Goal: Information Seeking & Learning: Check status

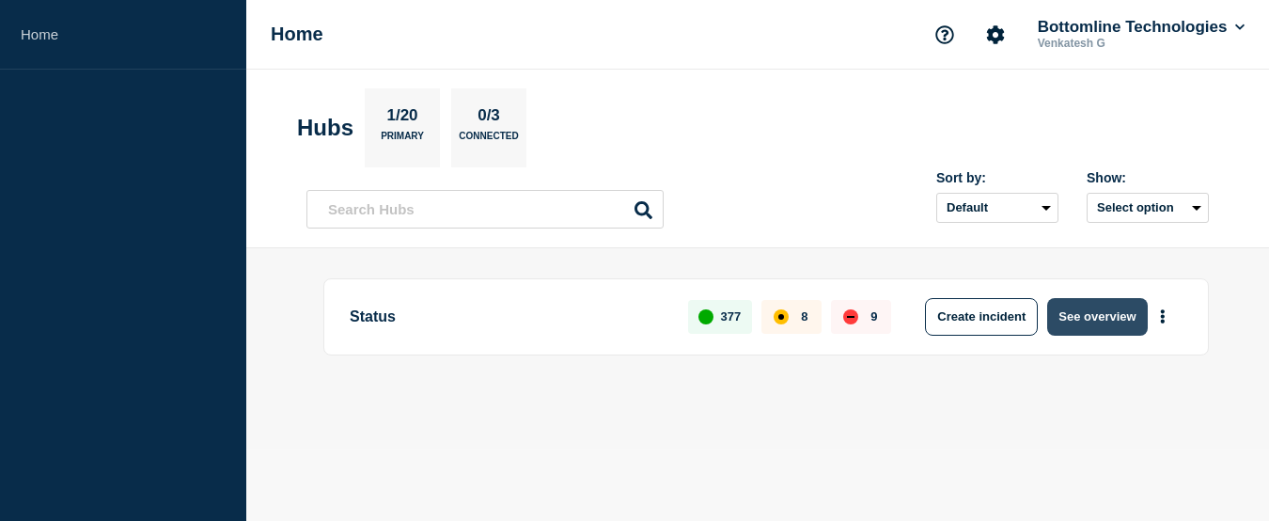
click at [1082, 318] on button "See overview" at bounding box center [1097, 317] width 100 height 38
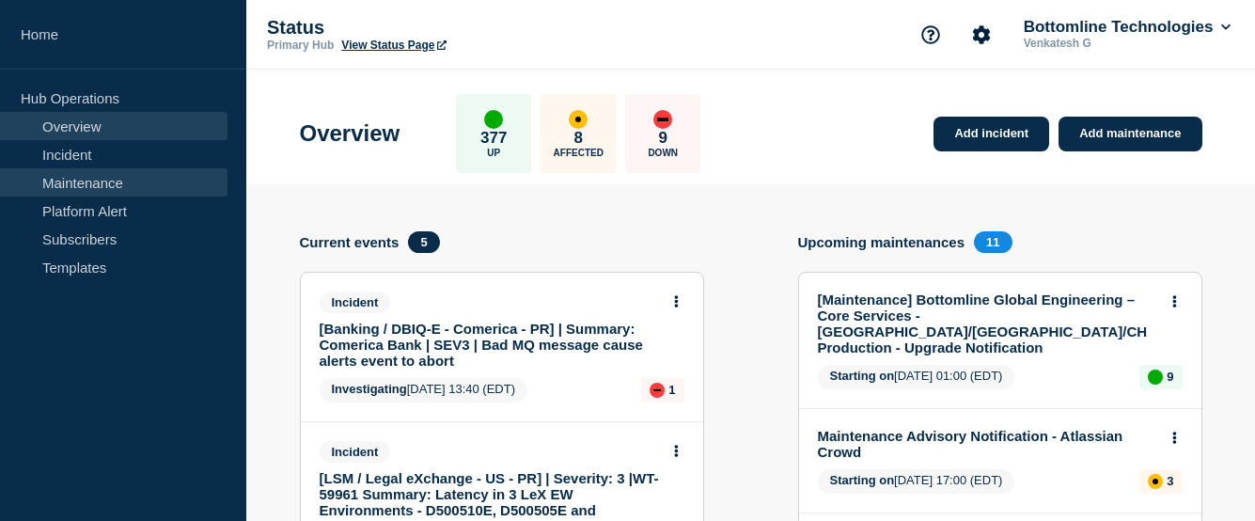
click at [101, 178] on link "Maintenance" at bounding box center [114, 182] width 228 height 28
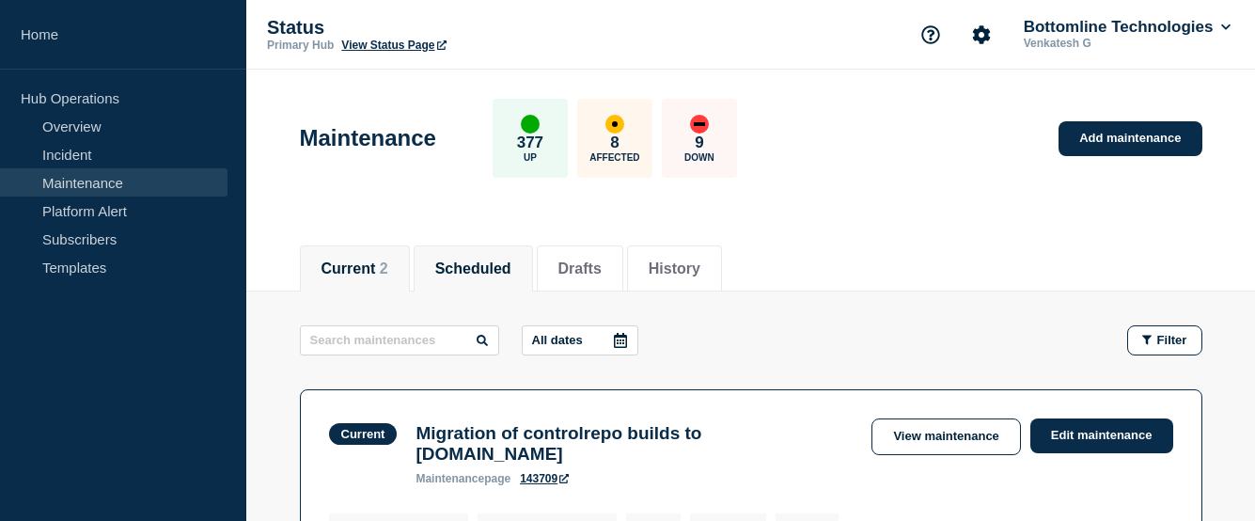
click at [500, 260] on button "Scheduled" at bounding box center [473, 268] width 76 height 17
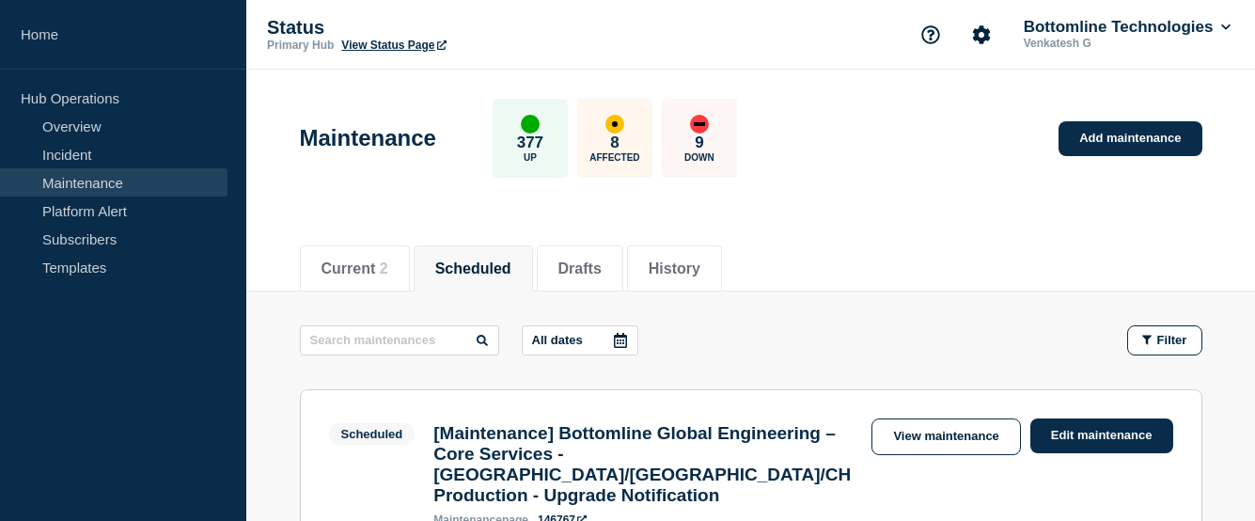
click at [624, 344] on icon at bounding box center [620, 340] width 15 height 15
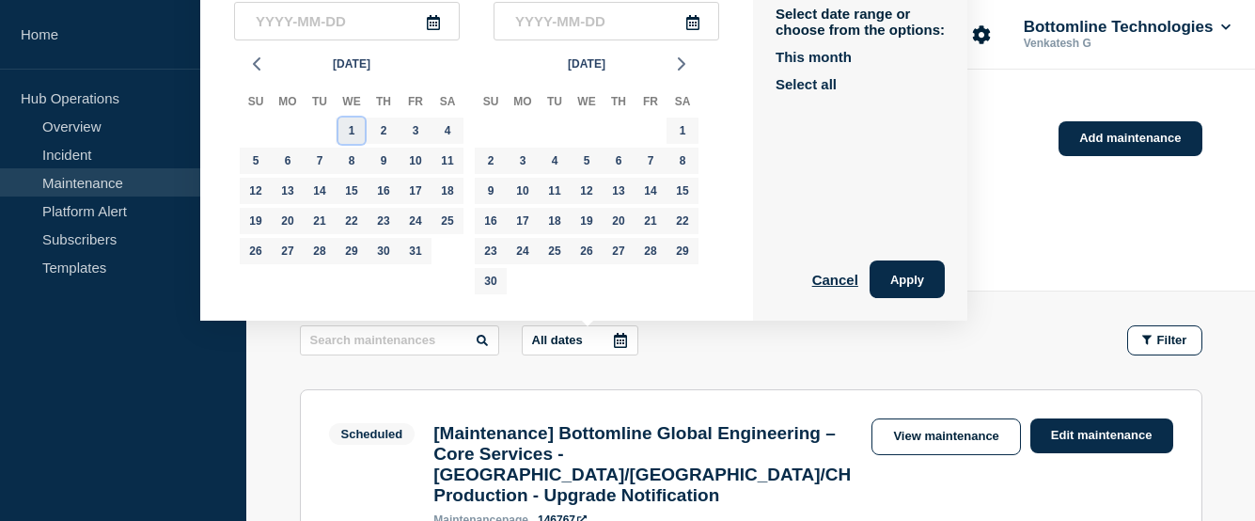
click at [345, 129] on div "1" at bounding box center [351, 131] width 26 height 26
type input "2025-10-01"
click at [501, 69] on div "Nov 2025" at bounding box center [586, 64] width 235 height 28
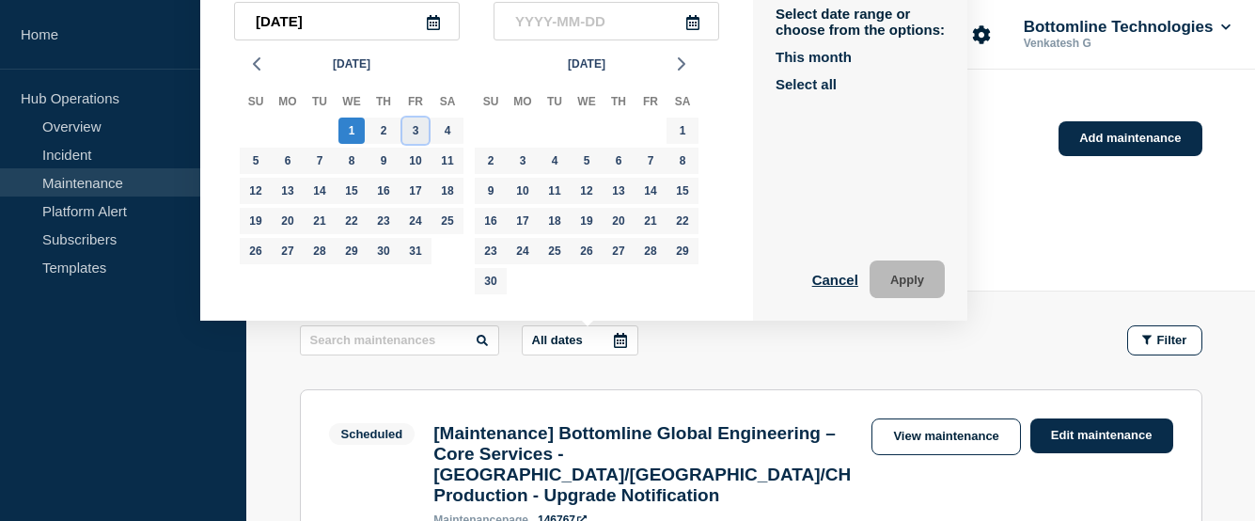
click at [419, 134] on div "3" at bounding box center [415, 131] width 26 height 26
type input "2025-10-03"
click at [920, 275] on button "Apply" at bounding box center [907, 279] width 75 height 38
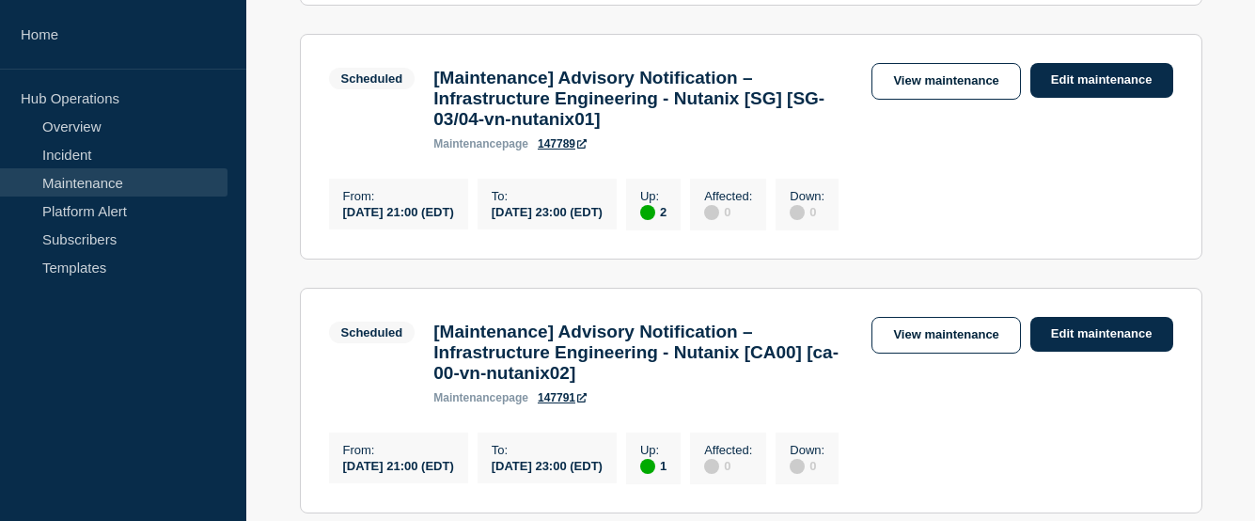
scroll to position [769, 0]
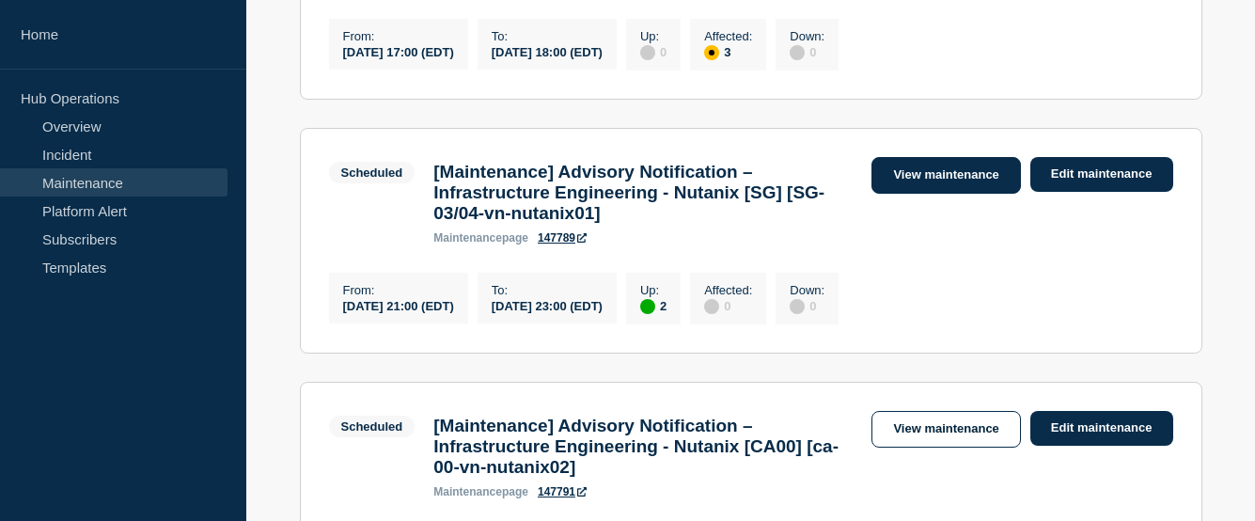
click at [941, 186] on link "View maintenance" at bounding box center [946, 175] width 149 height 37
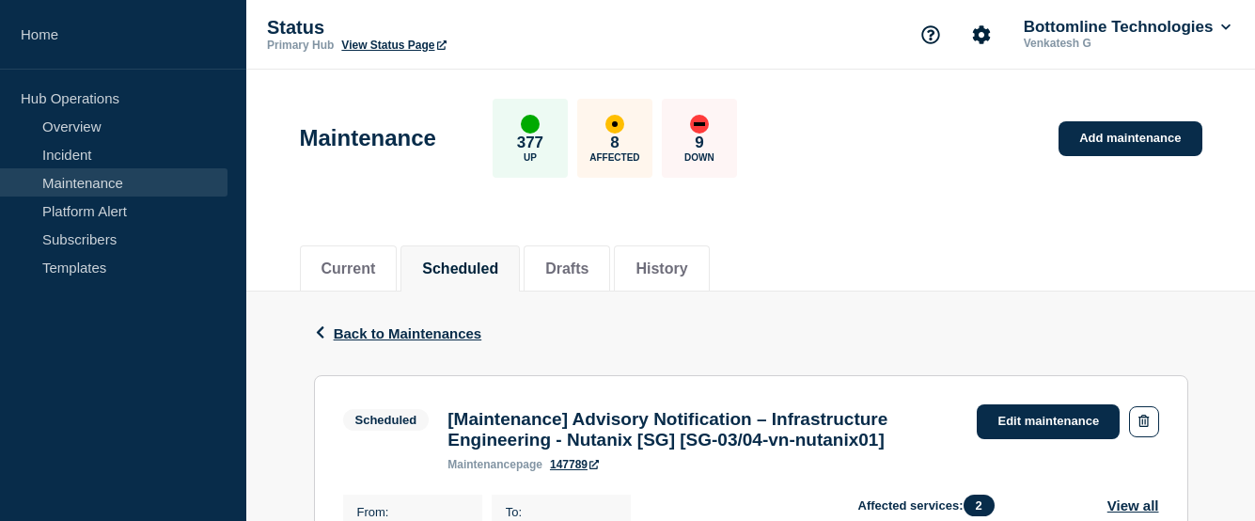
scroll to position [282, 0]
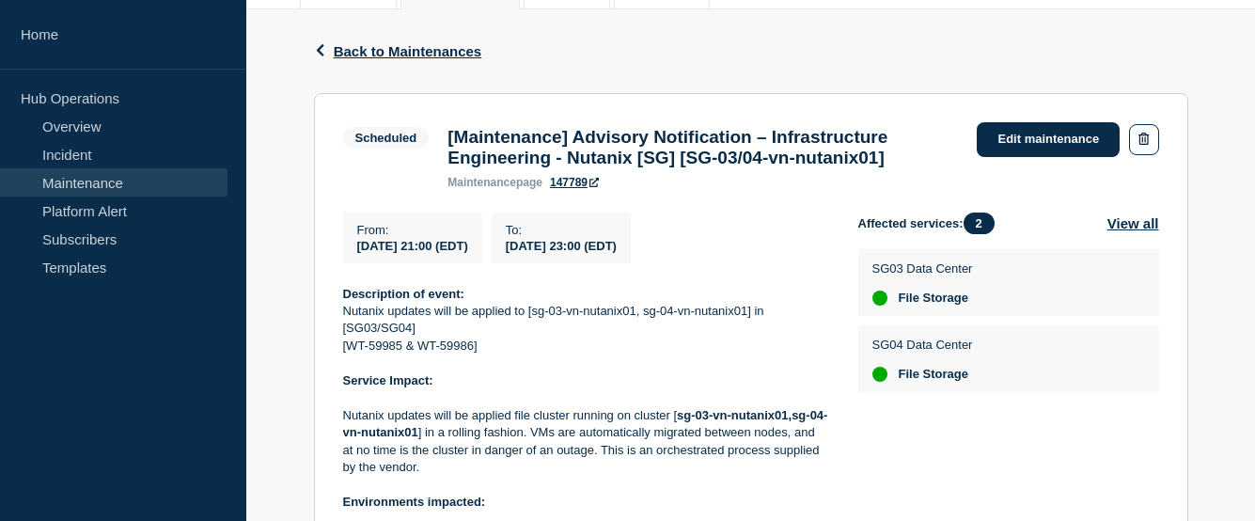
drag, startPoint x: 721, startPoint y: 255, endPoint x: 347, endPoint y: 253, distance: 374.2
click at [347, 253] on div "From : 2025-10-03 21:00 (EDT) To : 2025-10-04 23:00 (EDT)" at bounding box center [600, 237] width 515 height 51
click at [752, 279] on div "From : 2025-10-03 21:00 (EDT) To : 2025-10-04 23:00 (EDT) Description of event:…" at bounding box center [600, 509] width 515 height 594
drag, startPoint x: 701, startPoint y: 255, endPoint x: 358, endPoint y: 261, distance: 343.2
click at [358, 261] on div "From : 2025-10-03 21:00 (EDT) To : 2025-10-04 23:00 (EDT)" at bounding box center [600, 237] width 515 height 51
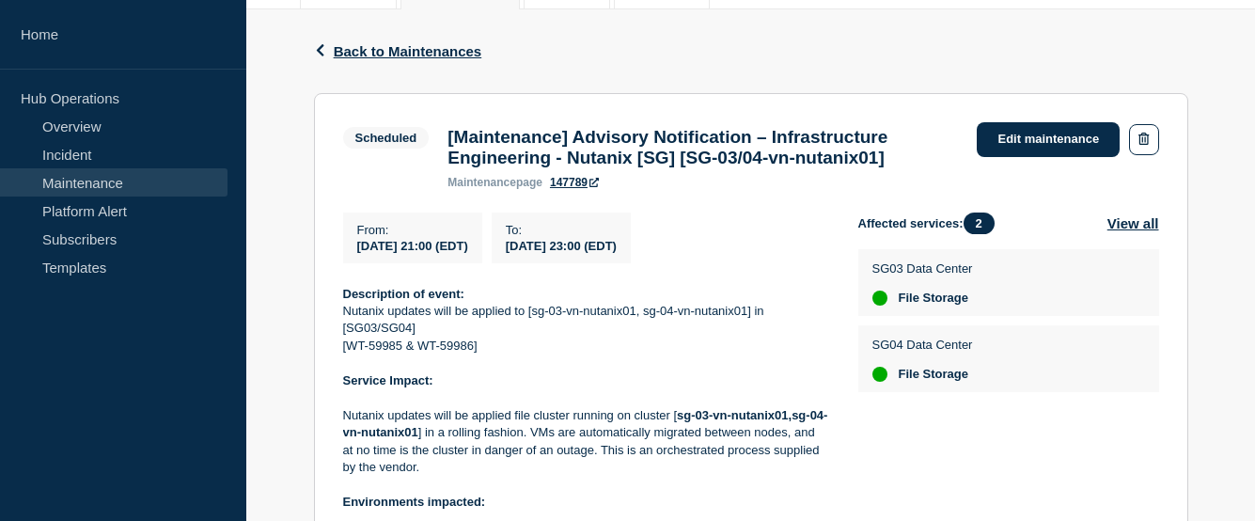
copy div "2025-10-03 21:00 (EDT) To : 2025-10-04 23:00 (EDT"
click at [482, 263] on div "From : 2025-10-03 21:00 (EDT)" at bounding box center [412, 237] width 139 height 51
drag, startPoint x: 518, startPoint y: 262, endPoint x: 357, endPoint y: 257, distance: 160.9
click at [357, 257] on div "From : 2025-10-03 21:00 (EDT)" at bounding box center [412, 237] width 139 height 51
copy span "2025-10-03 21:00 (EDT)"
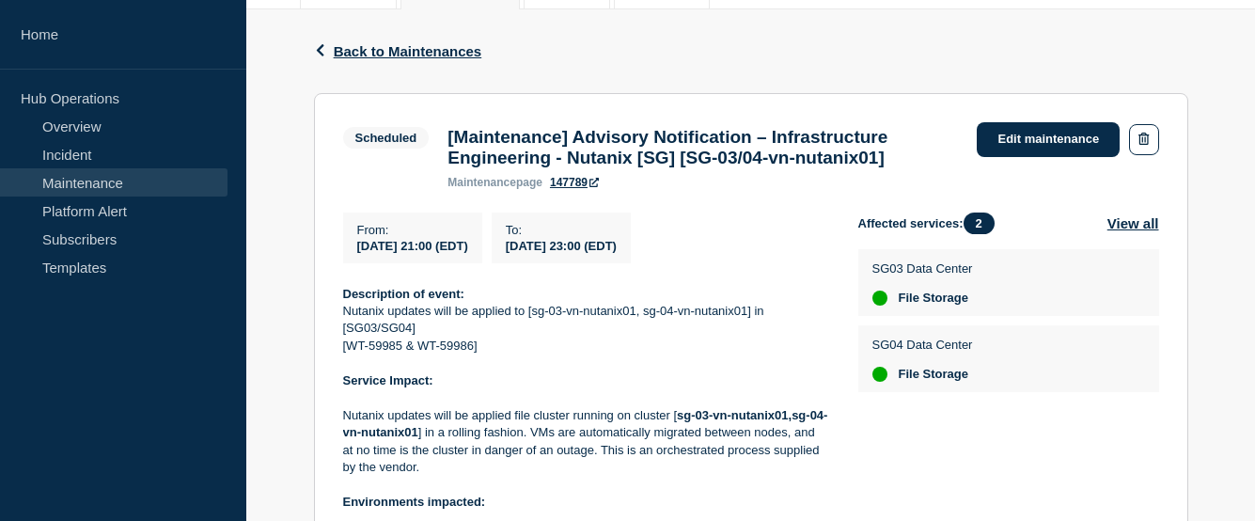
drag, startPoint x: 704, startPoint y: 254, endPoint x: 546, endPoint y: 257, distance: 158.0
click at [546, 257] on div "To : 2025-10-04 23:00 (EDT)" at bounding box center [561, 237] width 139 height 51
copy span "2025-10-04 23:00 (EDT)"
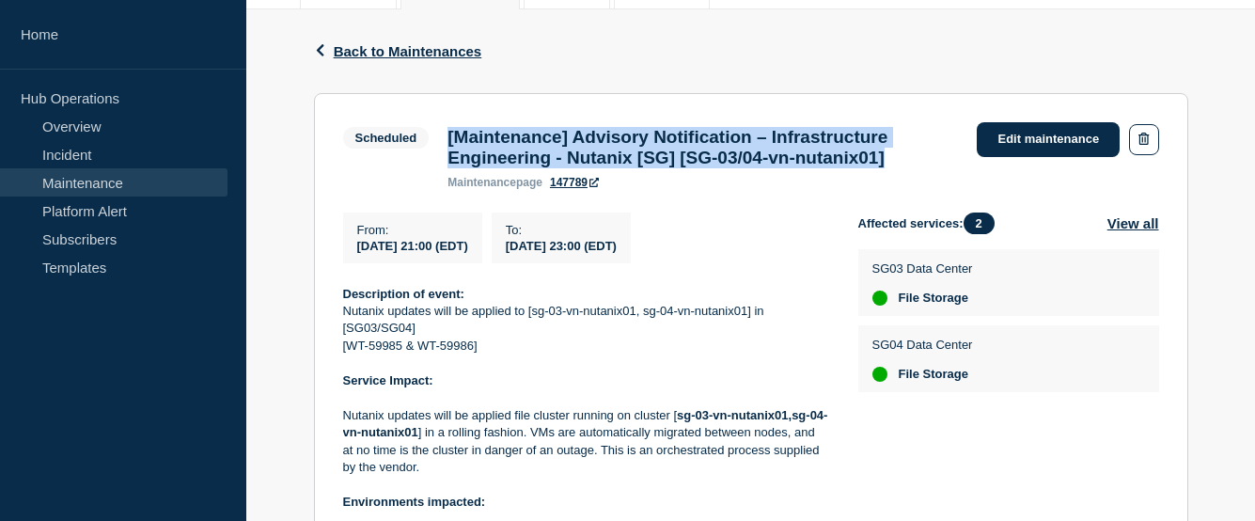
drag, startPoint x: 961, startPoint y: 164, endPoint x: 444, endPoint y: 138, distance: 517.7
click at [444, 138] on div "[Maintenance] Advisory Notification – Infrastructure Engineering - Nutanix [SG]…" at bounding box center [702, 158] width 529 height 62
copy h3 "[Maintenance] Advisory Notification – Infrastructure Engineering - Nutanix [SG]…"
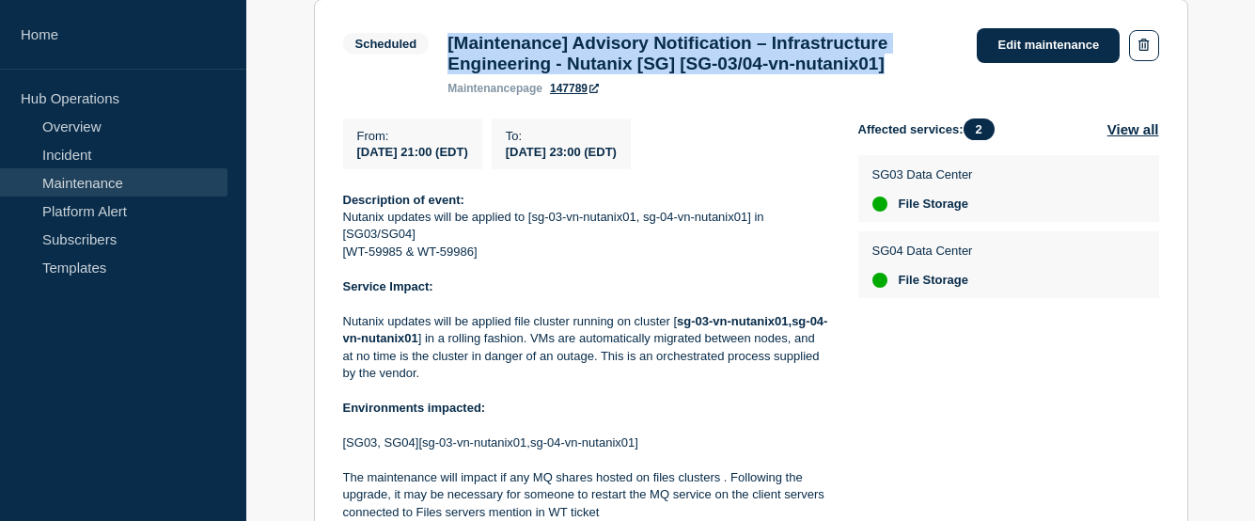
scroll to position [470, 0]
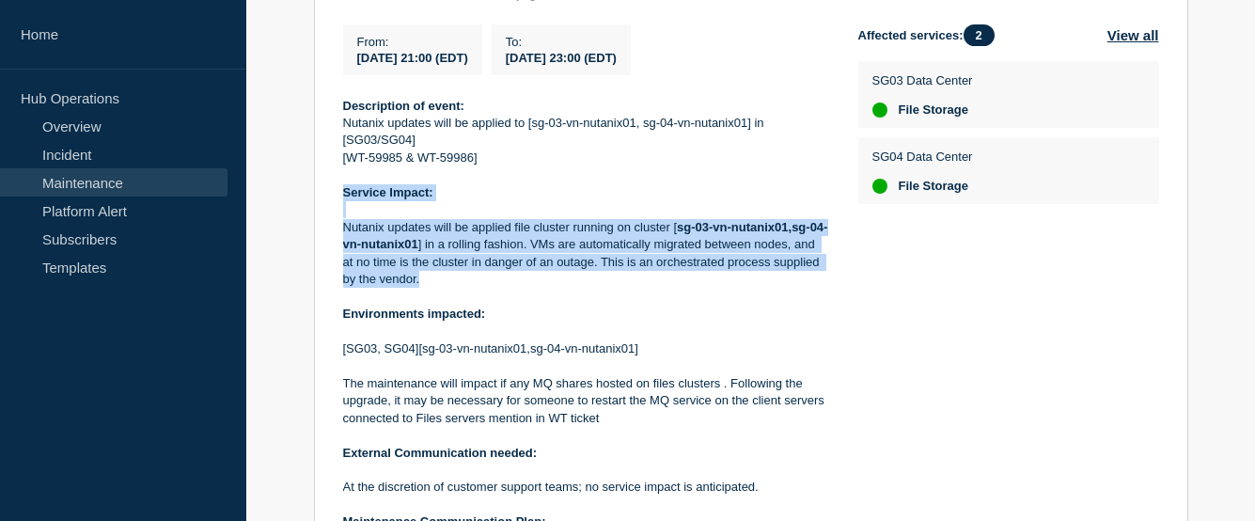
drag, startPoint x: 411, startPoint y: 276, endPoint x: 345, endPoint y: 198, distance: 102.1
click at [345, 198] on div "Description of event: Nutanix updates will be applied to [sg-03-vn-nutanix01, s…" at bounding box center [585, 358] width 485 height 521
copy div "Service Impact: Nutanix updates will be applied file cluster running on cluster…"
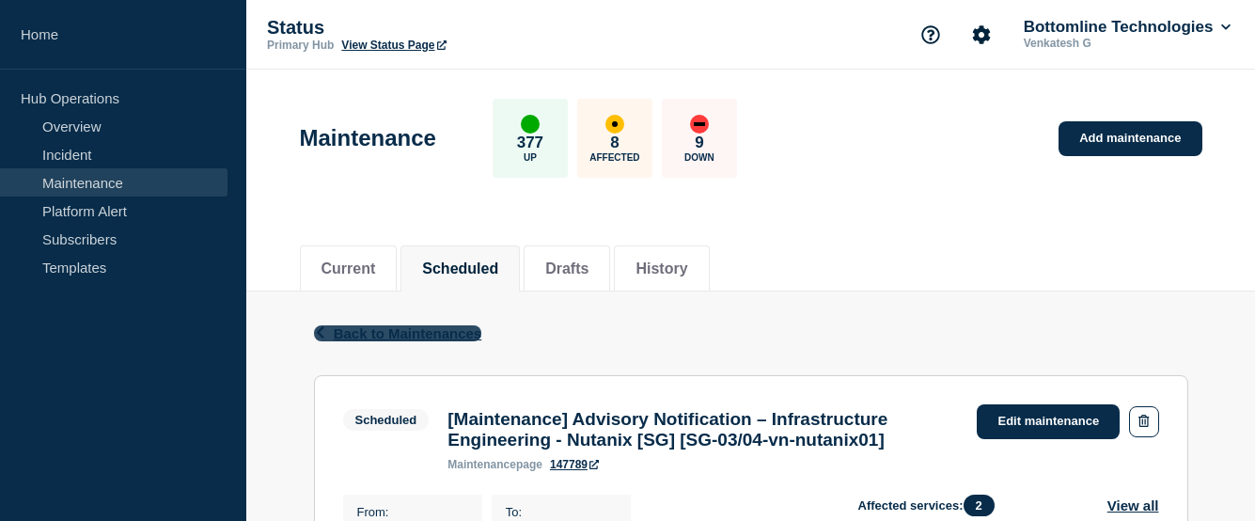
click at [319, 329] on icon "button" at bounding box center [320, 332] width 14 height 12
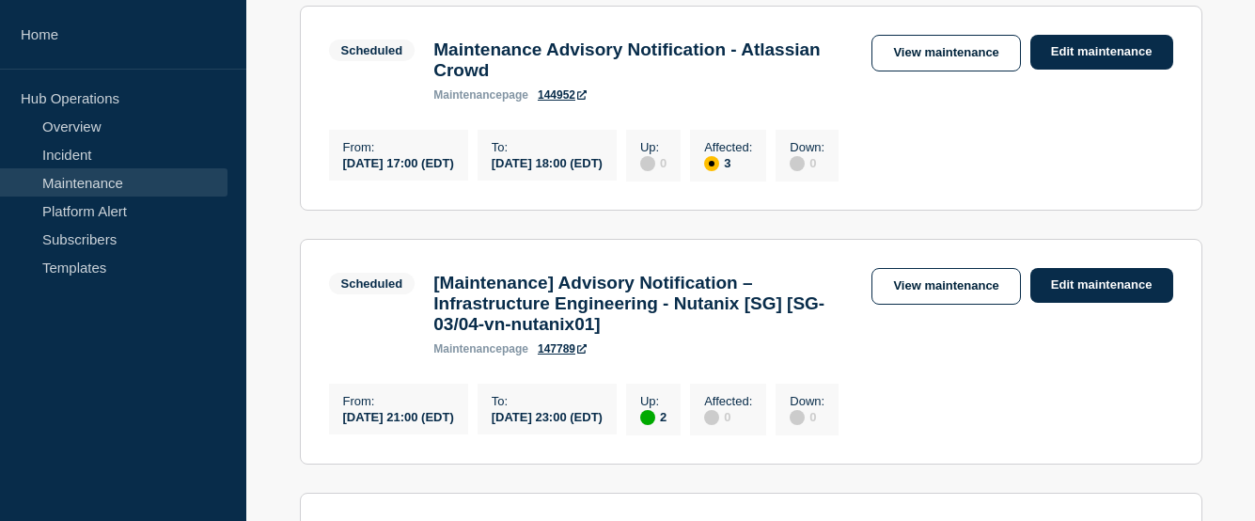
scroll to position [940, 0]
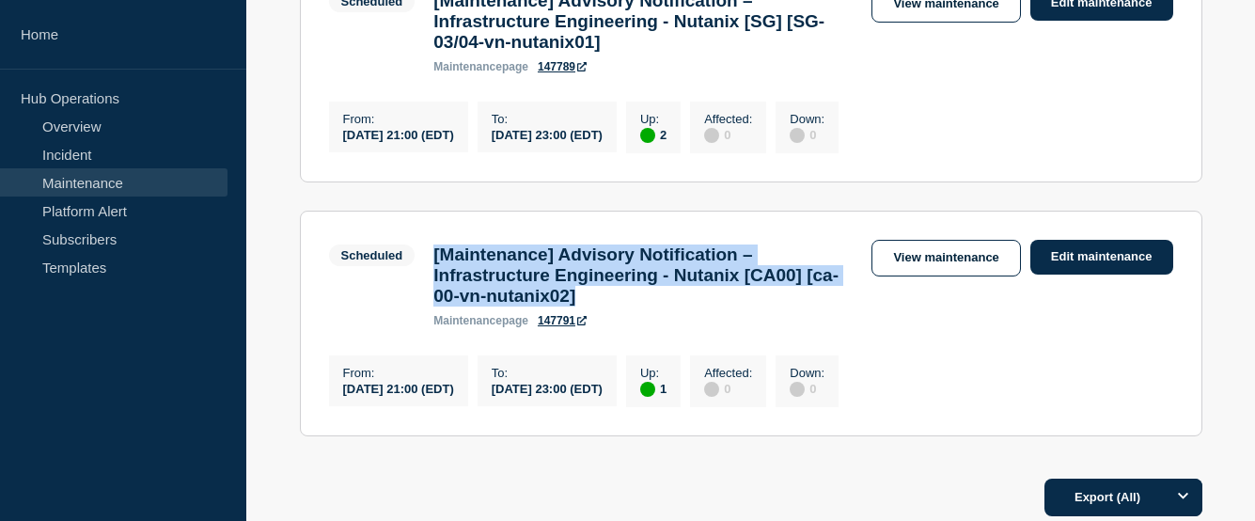
drag, startPoint x: 721, startPoint y: 335, endPoint x: 426, endPoint y: 278, distance: 300.6
click at [426, 278] on div "[Maintenance] Advisory Notification – Infrastructure Engineering - Nutanix [CA0…" at bounding box center [643, 285] width 438 height 83
drag, startPoint x: 511, startPoint y: 426, endPoint x: 337, endPoint y: 424, distance: 173.9
click at [337, 406] on div "From : 2025-10-03 21:00 (EDT)" at bounding box center [398, 380] width 139 height 51
copy div "2025-10-03 21:00 (EDT)"
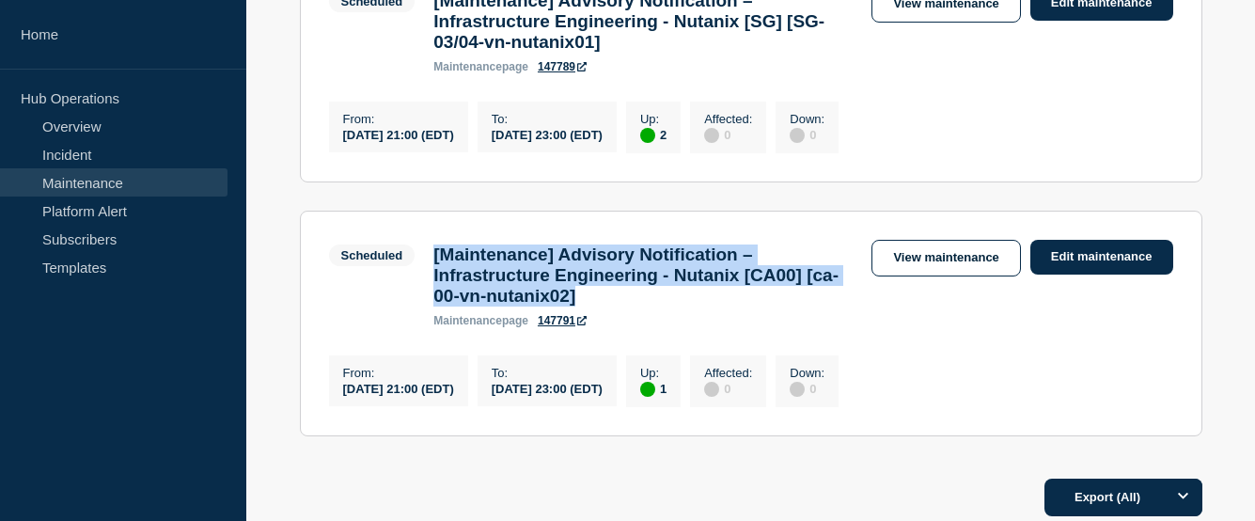
drag, startPoint x: 693, startPoint y: 424, endPoint x: 536, endPoint y: 426, distance: 157.0
click at [536, 406] on div "To : 2025-10-04 23:00 (EDT)" at bounding box center [547, 380] width 139 height 51
copy div "2025-10-04 23:00 (EDT)"
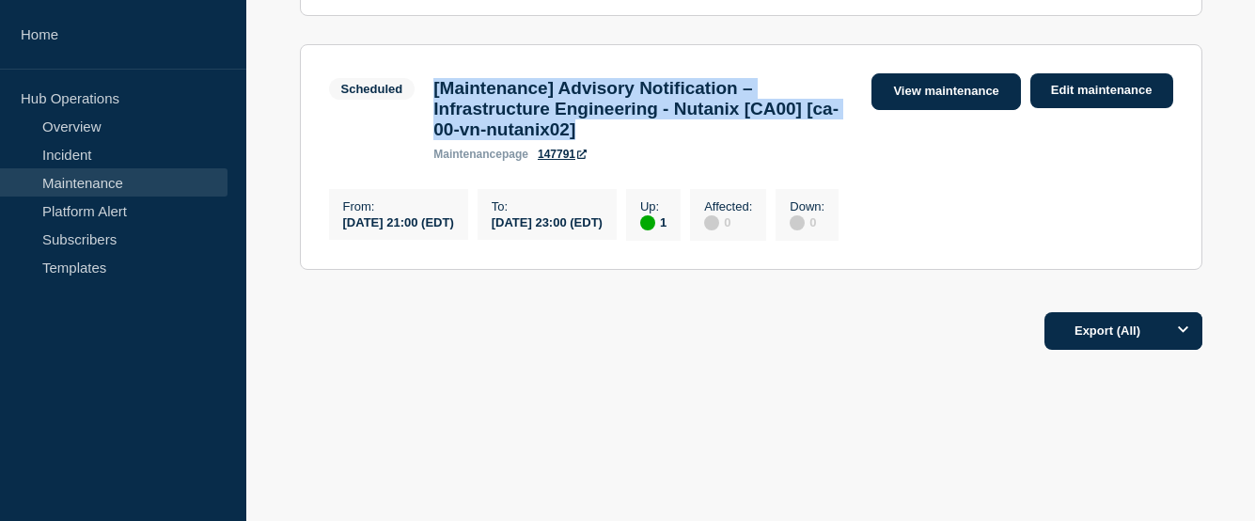
click at [949, 73] on link "View maintenance" at bounding box center [946, 91] width 149 height 37
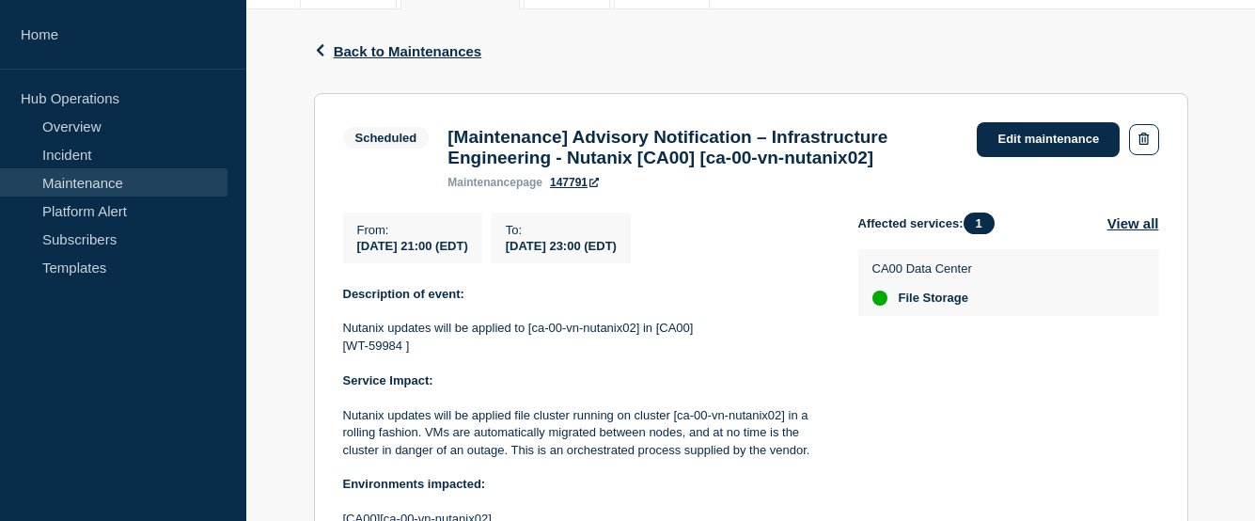
scroll to position [376, 0]
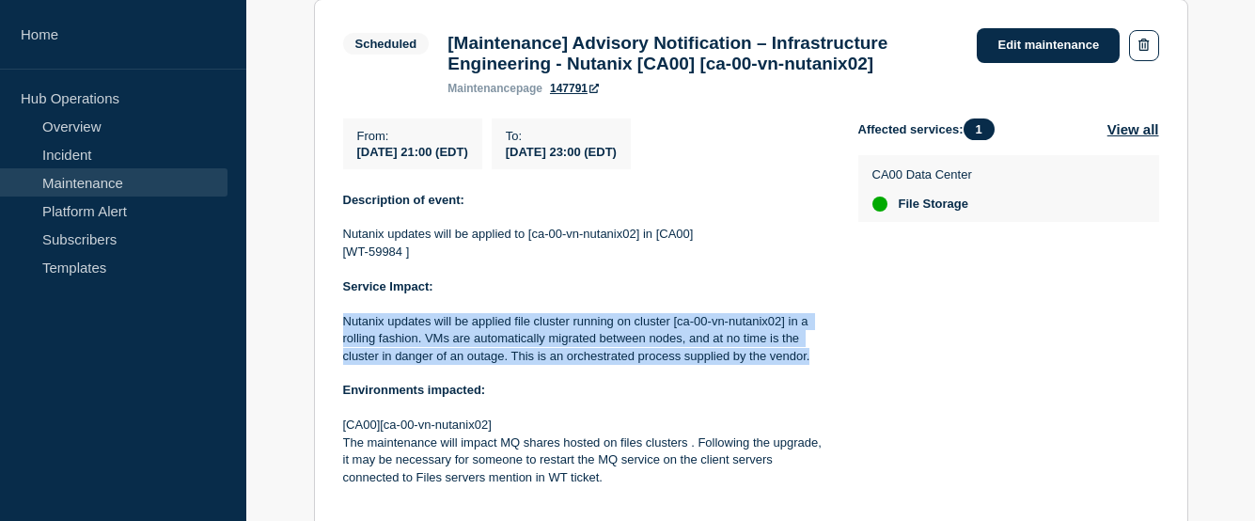
drag, startPoint x: 811, startPoint y: 367, endPoint x: 346, endPoint y: 330, distance: 466.8
click at [346, 330] on p "Nutanix updates will be applied file cluster running on cluster [ca-00-vn-nutan…" at bounding box center [585, 339] width 485 height 52
copy p "Nutanix updates will be applied file cluster running on cluster [ca-00-vn-nutan…"
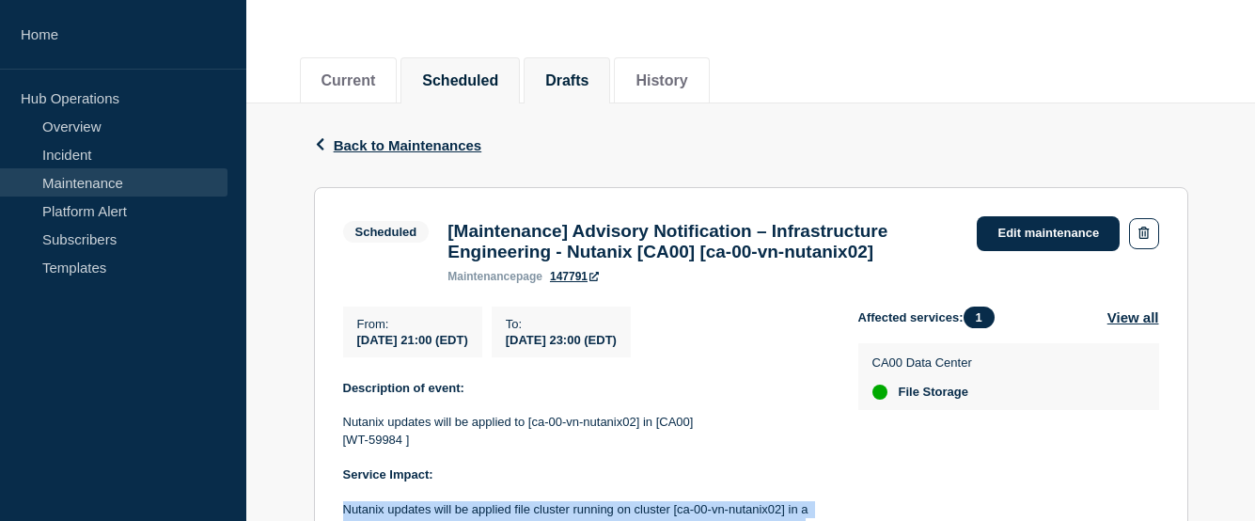
scroll to position [0, 0]
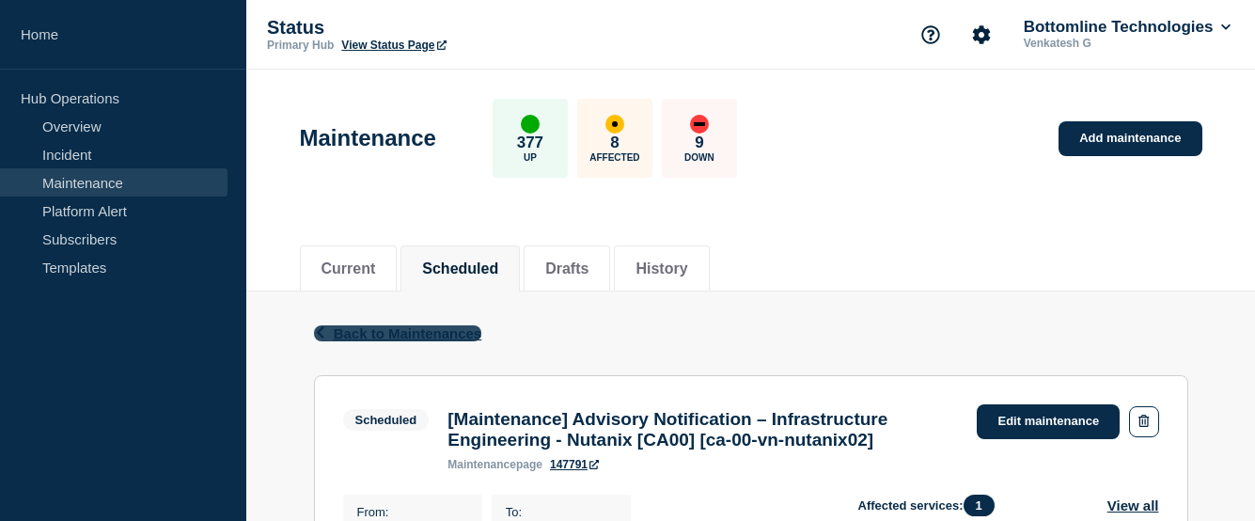
click at [315, 334] on icon "button" at bounding box center [320, 332] width 14 height 12
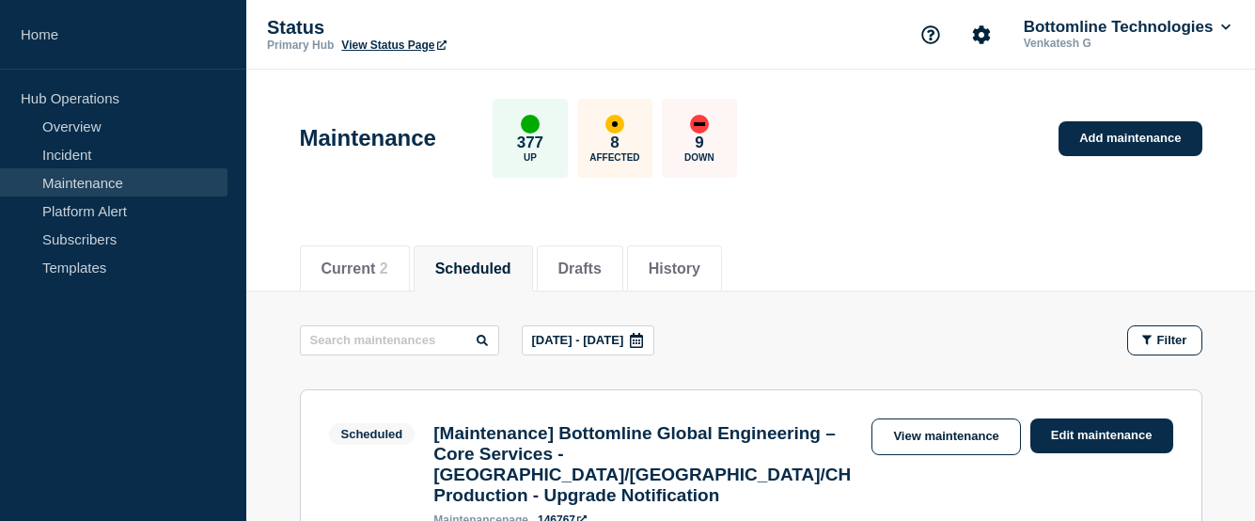
click at [643, 339] on icon at bounding box center [636, 340] width 13 height 15
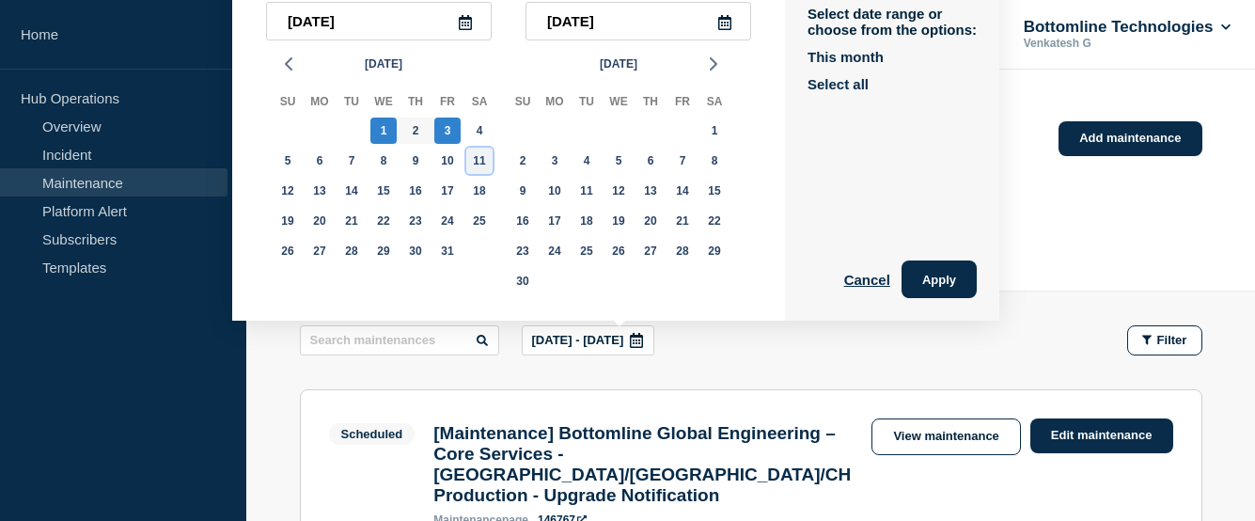
click at [472, 164] on div "11" at bounding box center [479, 161] width 26 height 26
type input "2025-10-11"
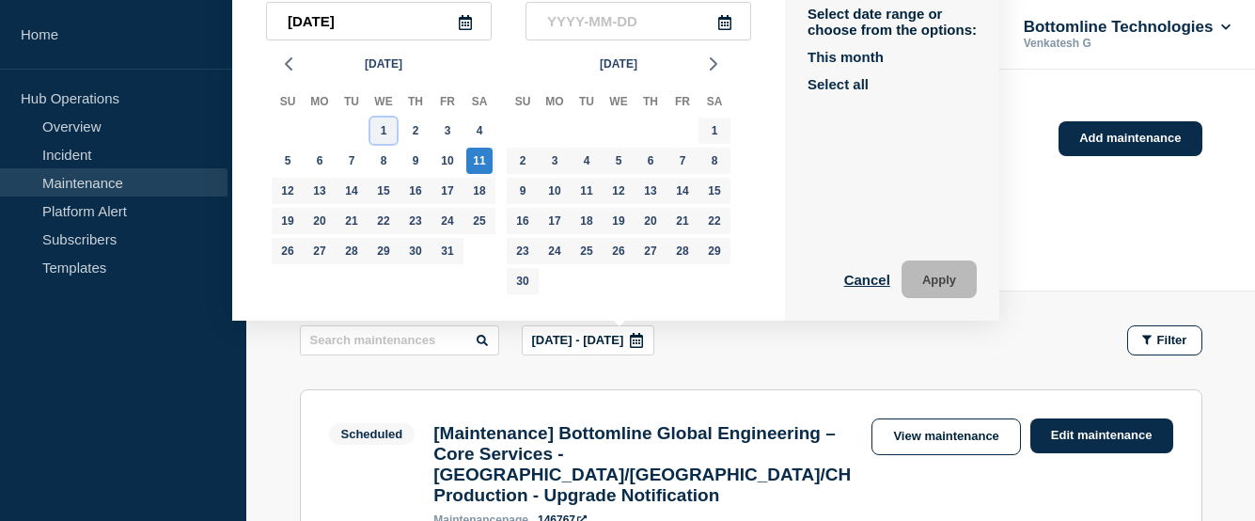
click at [391, 123] on div "1" at bounding box center [383, 131] width 26 height 26
type input "2025-10-01"
type input "2025-10-11"
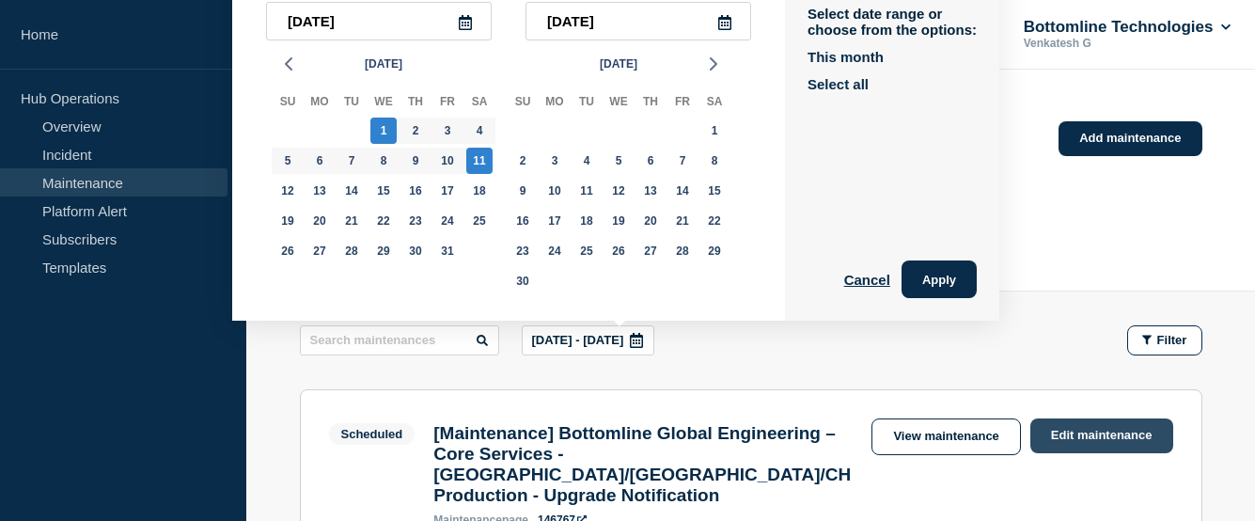
click at [1095, 440] on link "Edit maintenance" at bounding box center [1101, 435] width 143 height 35
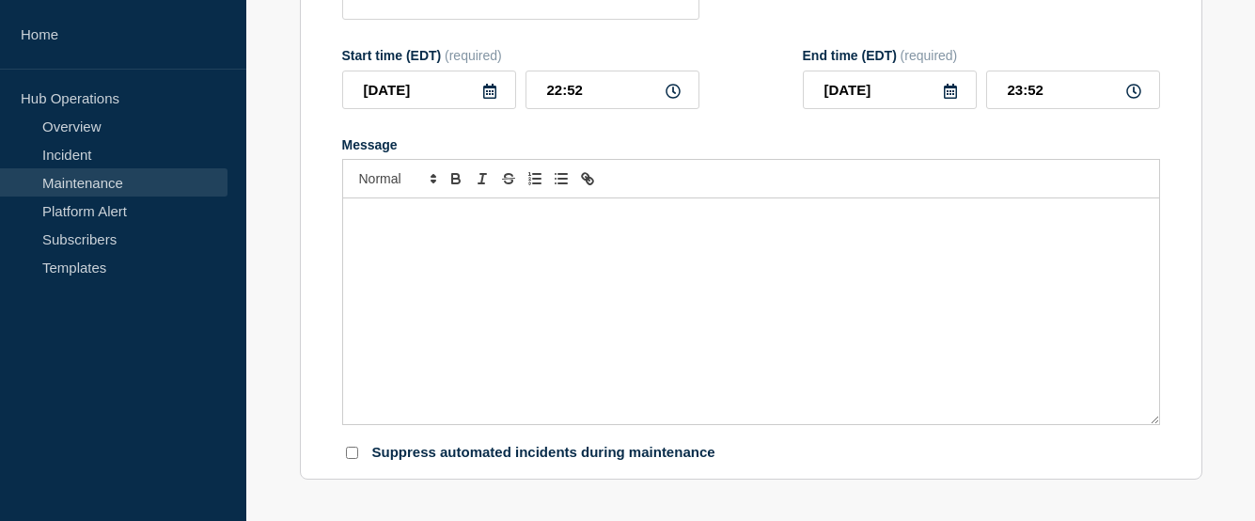
type input "[Maintenance] Bottomline Global Engineering – Core Services - US/UK/CH Producti…"
type input "2025-10-03"
type input "01:00"
type input "2025-10-03"
type input "02:30"
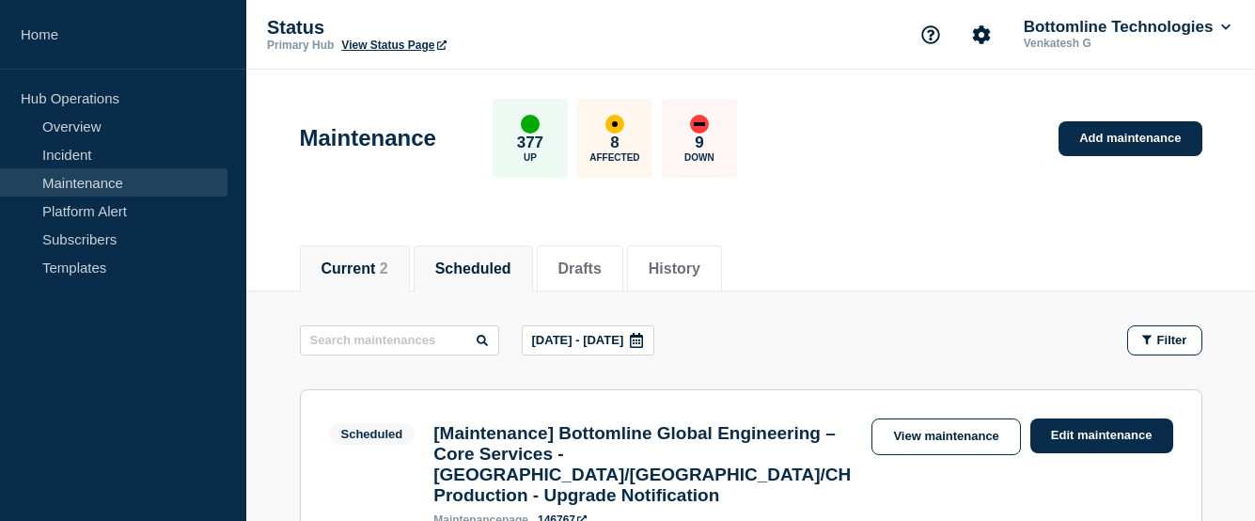
click at [378, 262] on button "Current 2" at bounding box center [355, 268] width 67 height 17
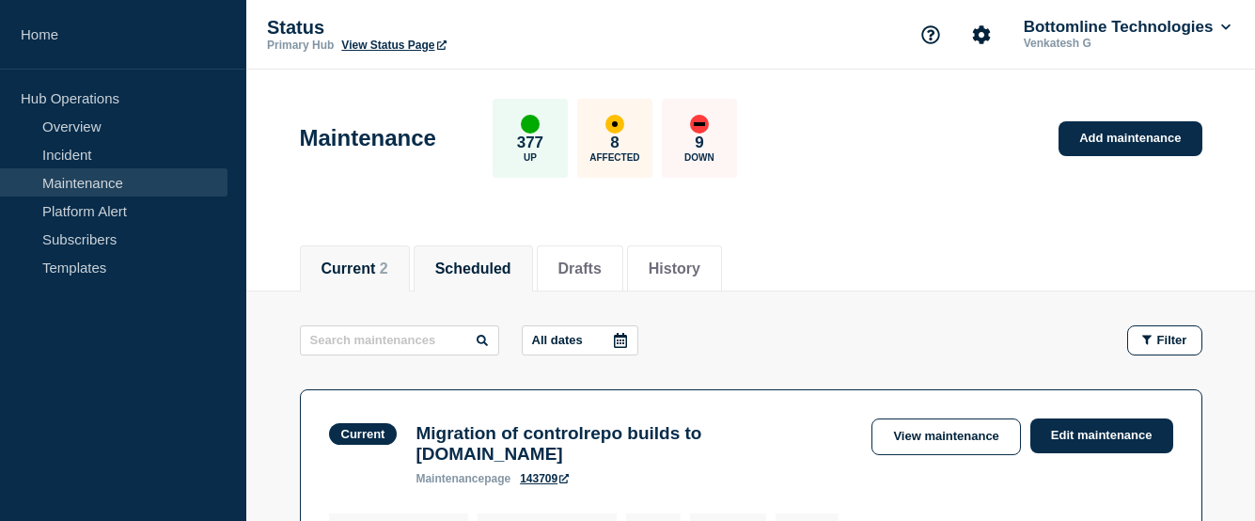
click at [503, 264] on button "Scheduled" at bounding box center [473, 268] width 76 height 17
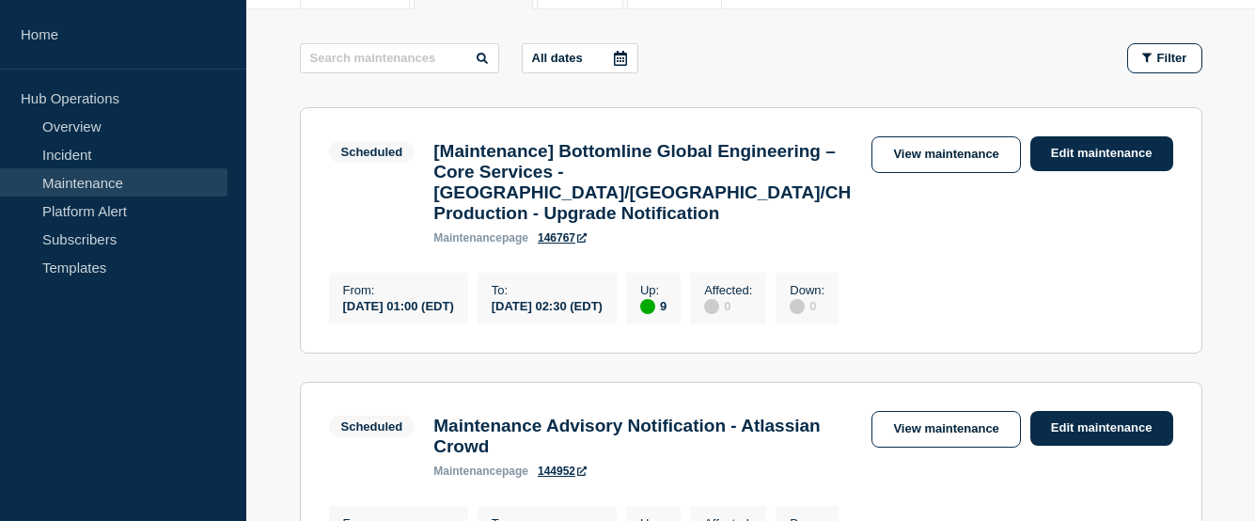
scroll to position [94, 0]
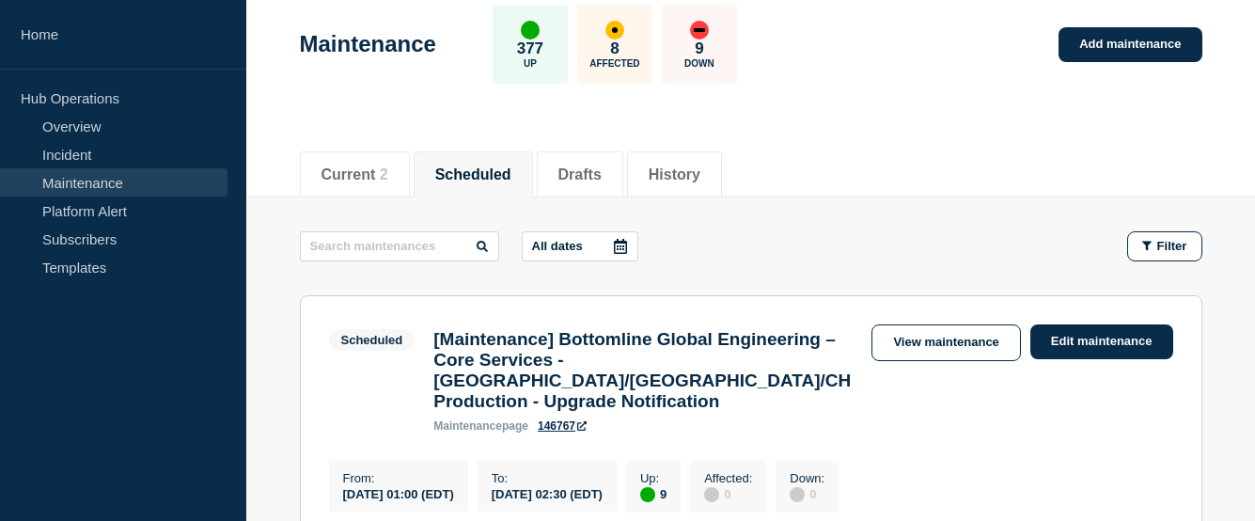
click at [627, 241] on icon at bounding box center [620, 246] width 13 height 15
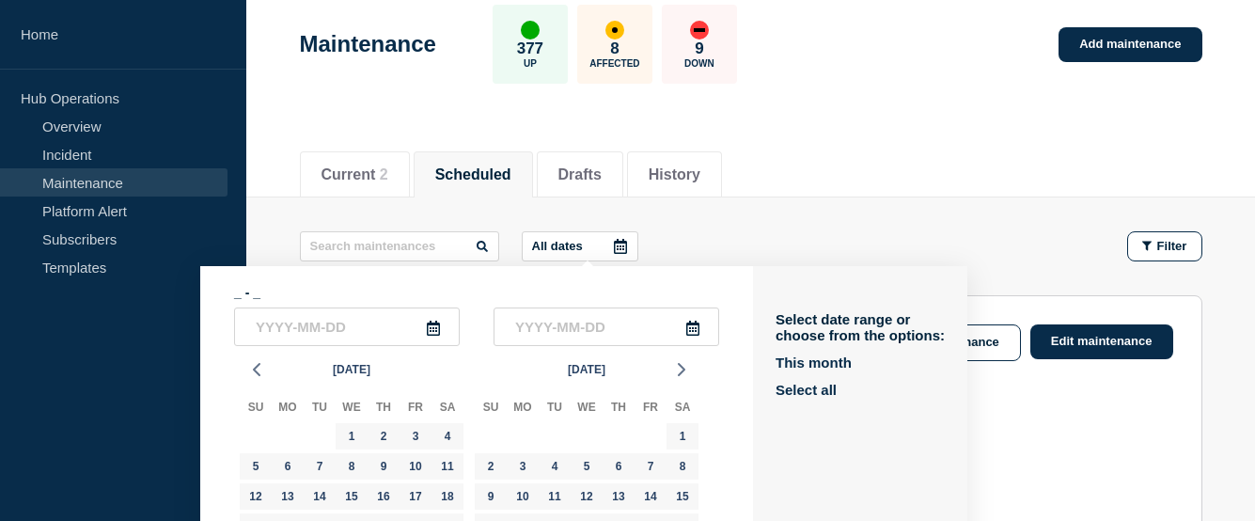
scroll to position [199, 0]
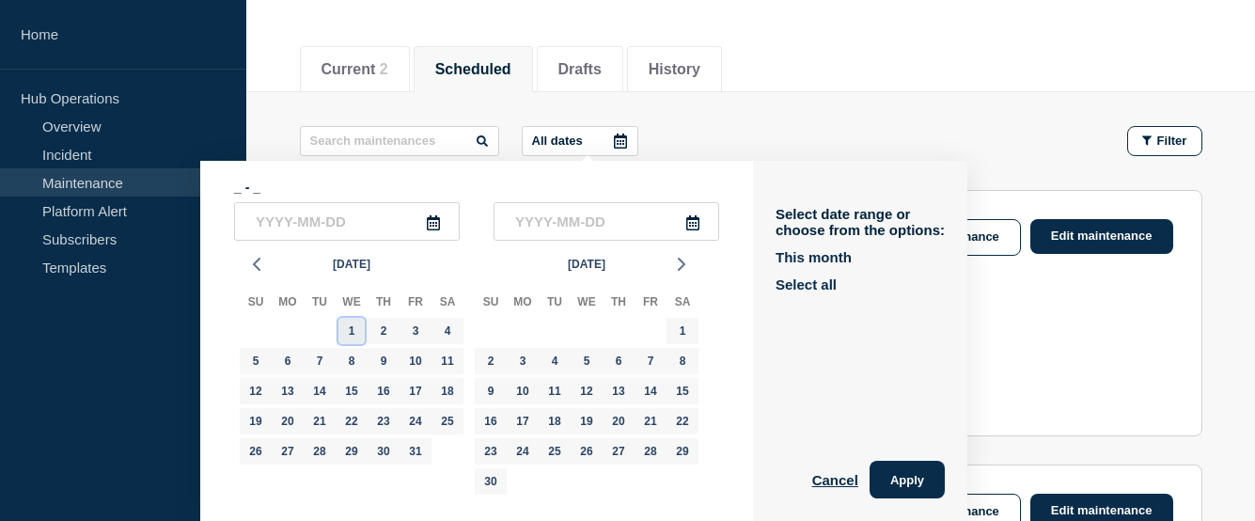
click at [345, 334] on div "1" at bounding box center [351, 331] width 26 height 26
type input "2025-10-01"
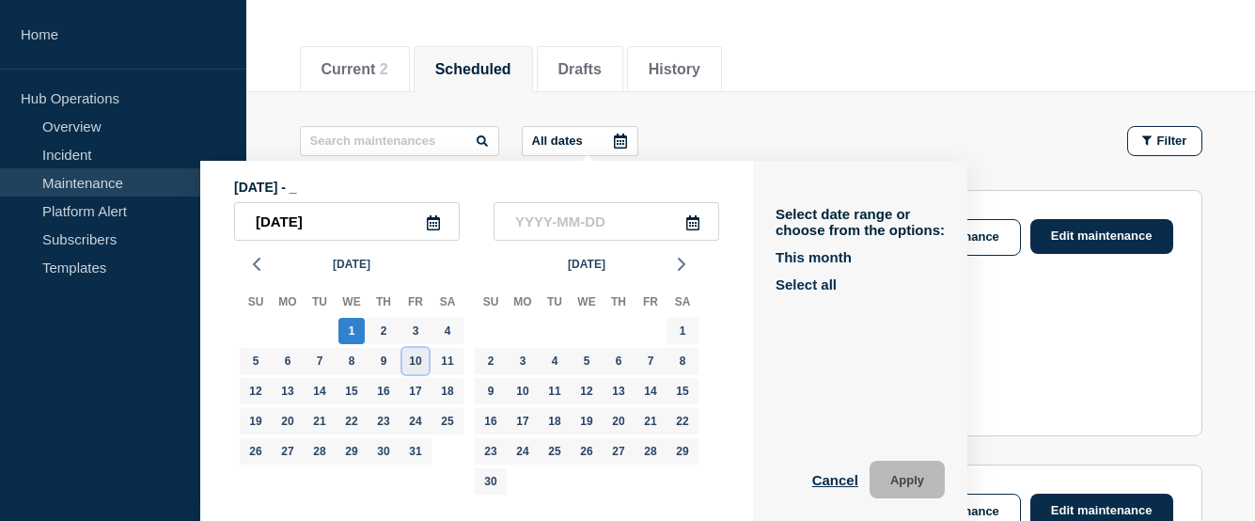
click at [421, 365] on div "10" at bounding box center [415, 361] width 26 height 26
type input "2025-10-10"
click at [900, 477] on button "Apply" at bounding box center [907, 480] width 75 height 38
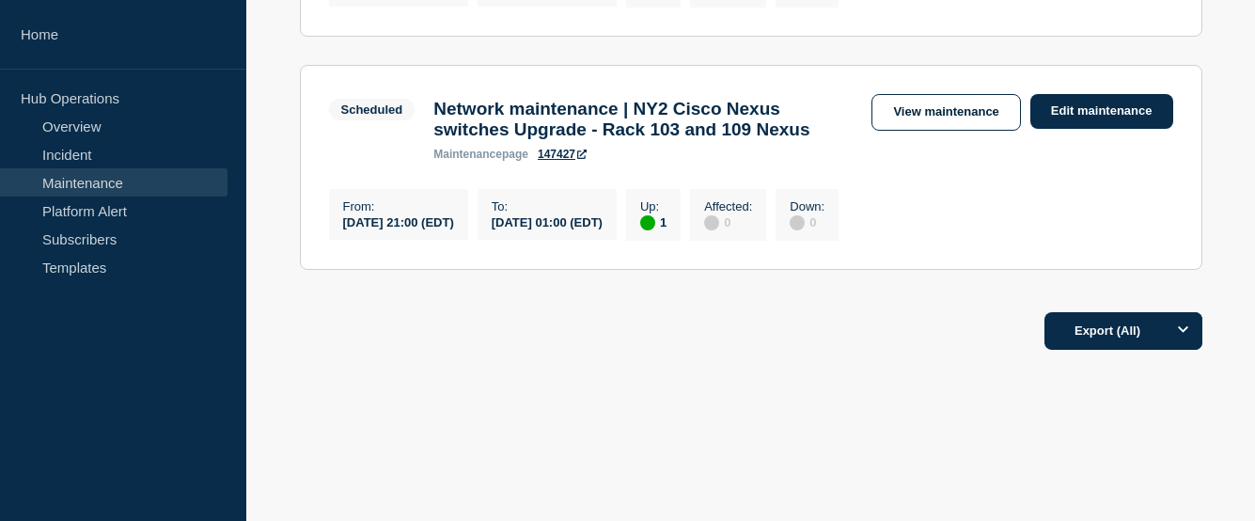
scroll to position [1704, 0]
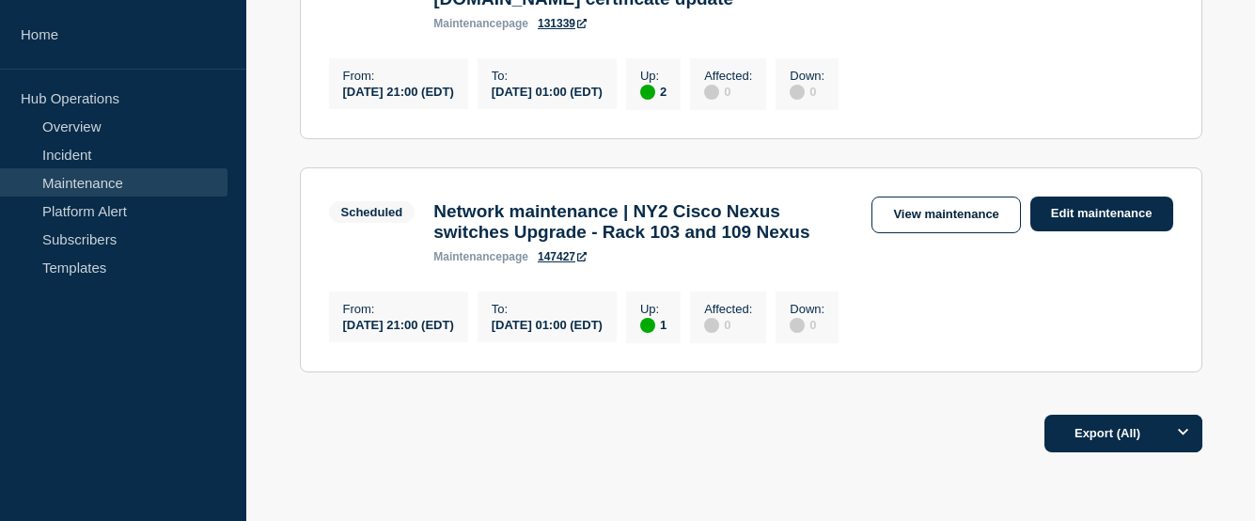
click at [648, 139] on section "Scheduled [Network Maintenance] : *.btbanking.com saas-p.com certificate update…" at bounding box center [751, 36] width 903 height 205
